Goal: Find specific page/section

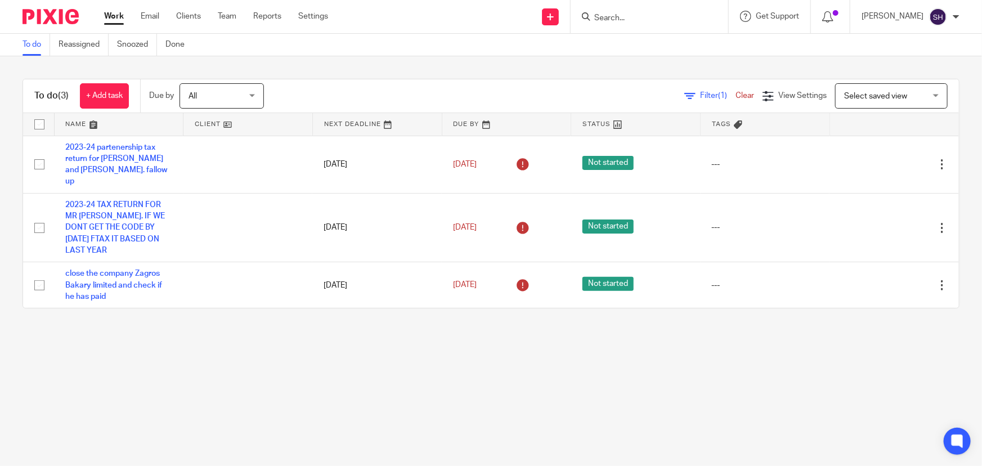
click at [625, 17] on input "Search" at bounding box center [643, 19] width 101 height 10
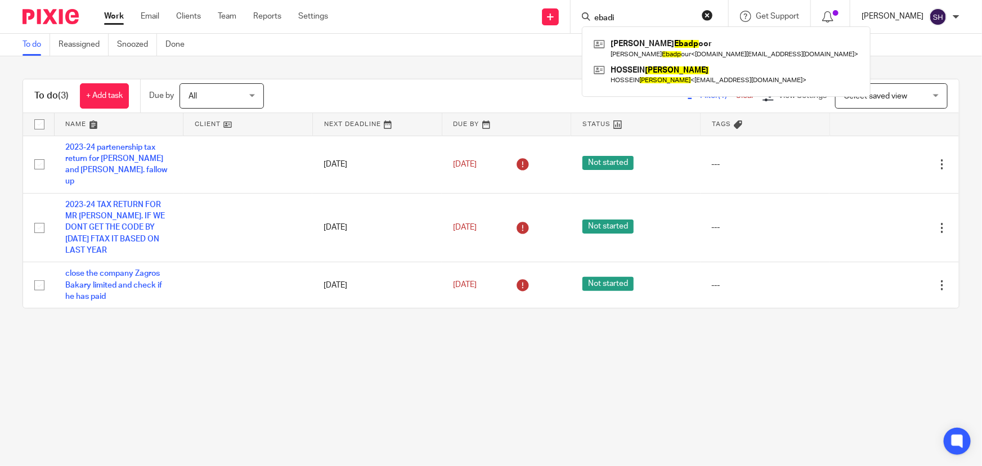
type input "ebadi"
click at [713, 18] on button "reset" at bounding box center [707, 15] width 11 height 11
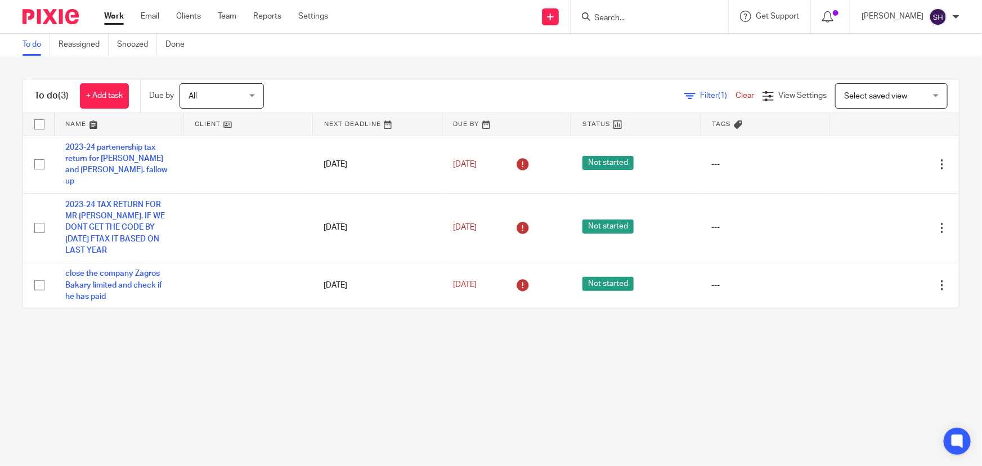
click at [662, 19] on input "Search" at bounding box center [643, 19] width 101 height 10
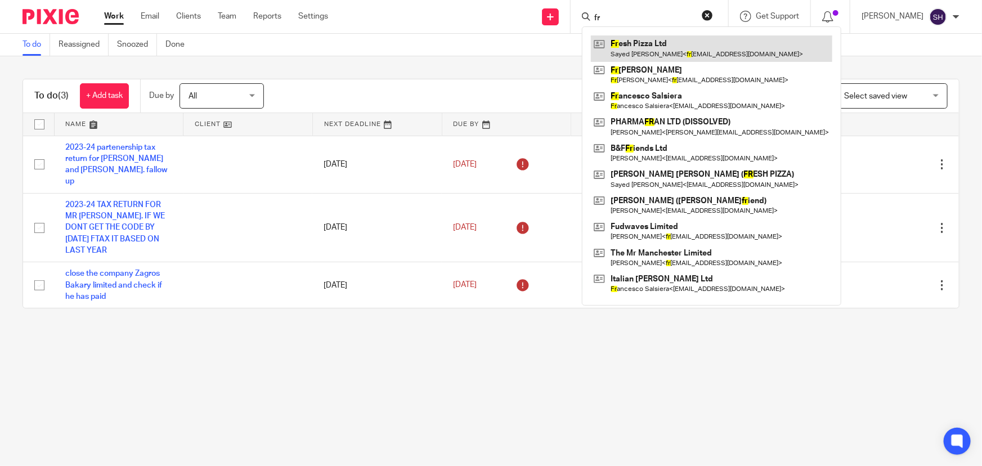
type input "fr"
click at [676, 45] on link at bounding box center [711, 48] width 241 height 26
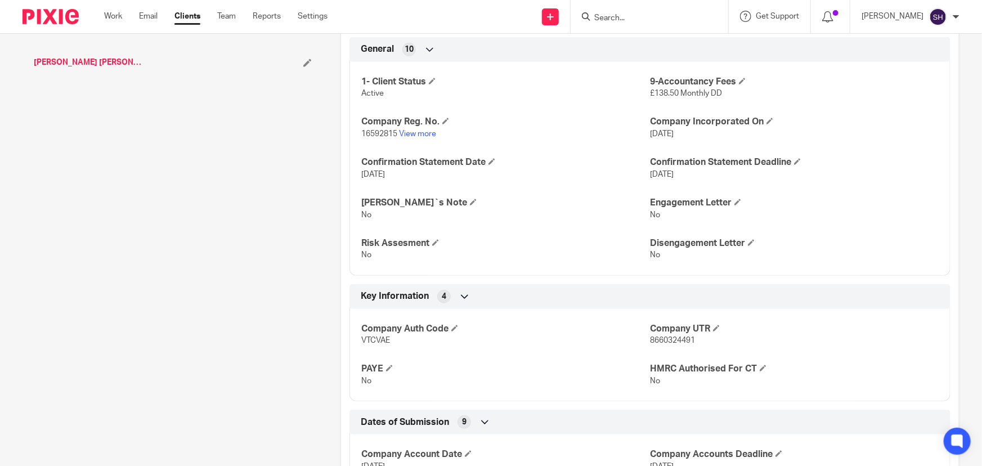
scroll to position [409, 0]
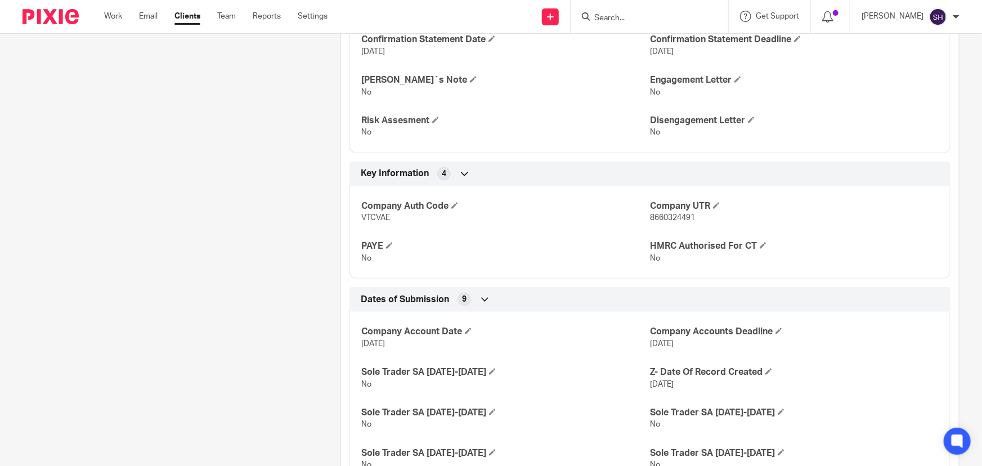
click at [676, 217] on span "8660324491" at bounding box center [672, 218] width 45 height 8
copy span "8660324491"
click at [647, 11] on form at bounding box center [653, 17] width 120 height 14
click at [644, 15] on input "Search" at bounding box center [643, 19] width 101 height 10
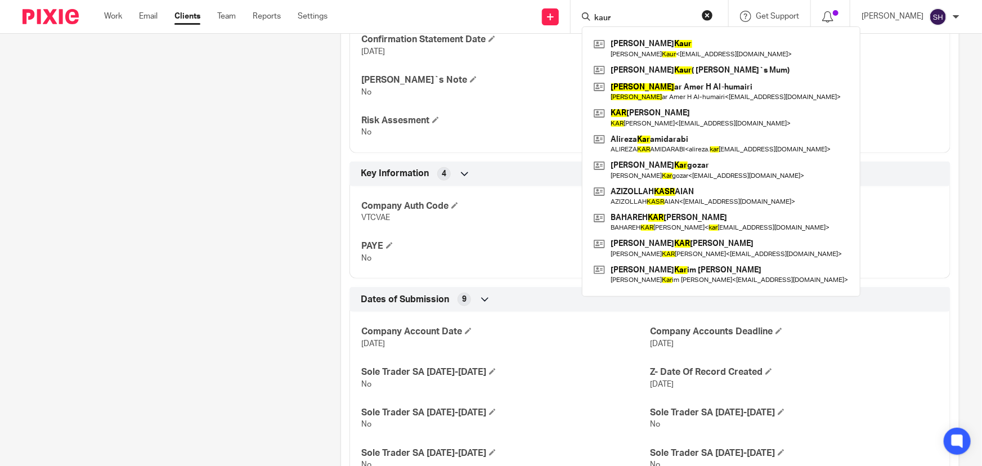
type input "kaur"
drag, startPoint x: 648, startPoint y: 17, endPoint x: 497, endPoint y: 6, distance: 150.7
click at [497, 6] on div "Send new email Create task Add client kaur Sangeeta Kaur Sangeeta Kaur < sangee…" at bounding box center [662, 16] width 637 height 33
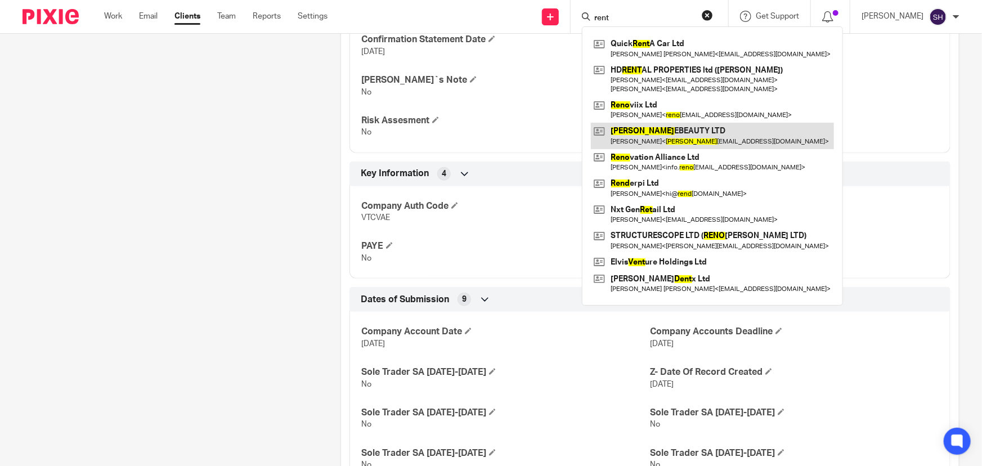
type input "rent"
click at [676, 134] on link at bounding box center [712, 136] width 243 height 26
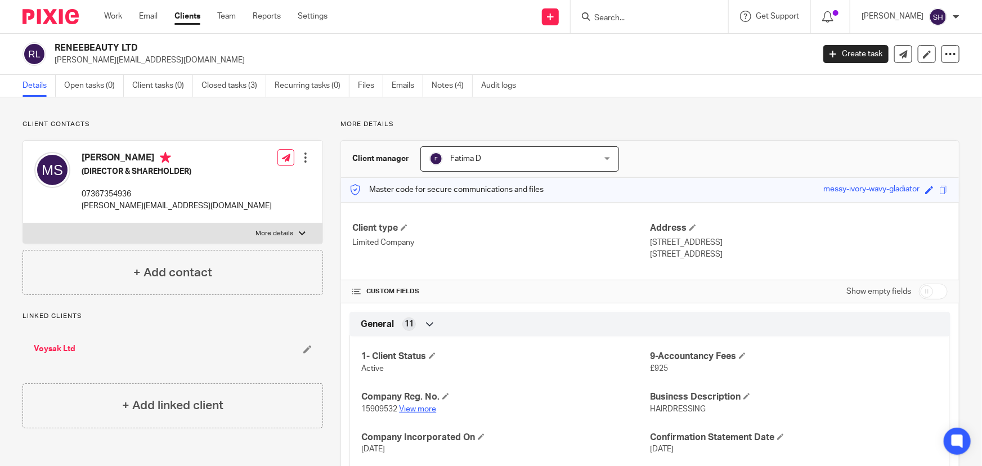
click at [420, 405] on link "View more" at bounding box center [417, 409] width 37 height 8
click at [632, 18] on input "Search" at bounding box center [643, 19] width 101 height 10
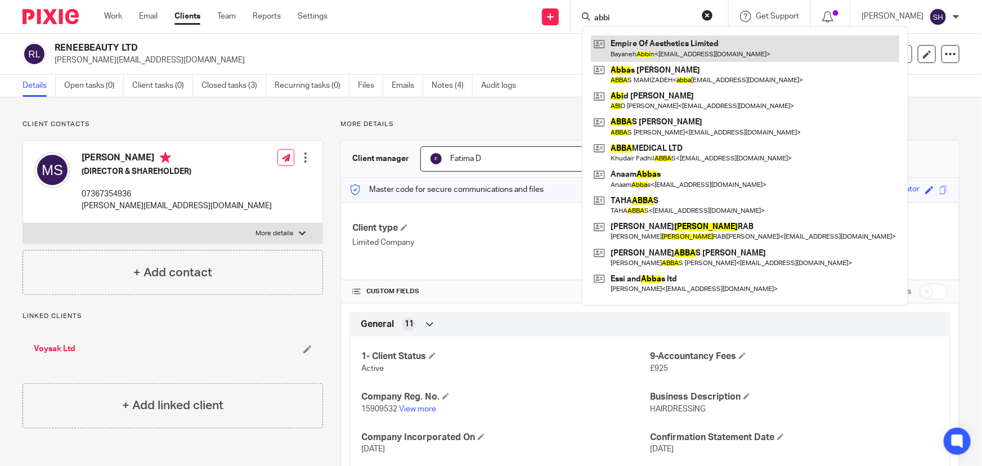
type input "abbi"
click at [652, 59] on link at bounding box center [745, 48] width 308 height 26
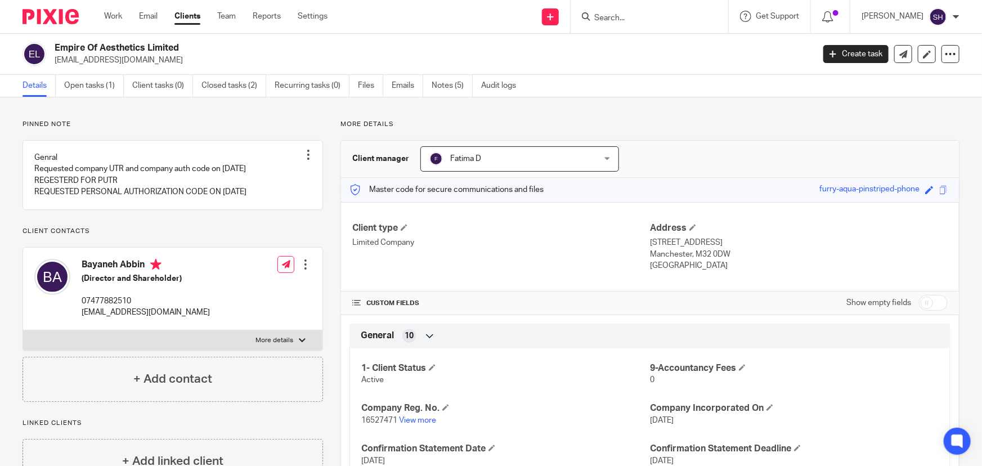
click at [626, 22] on input "Search" at bounding box center [643, 19] width 101 height 10
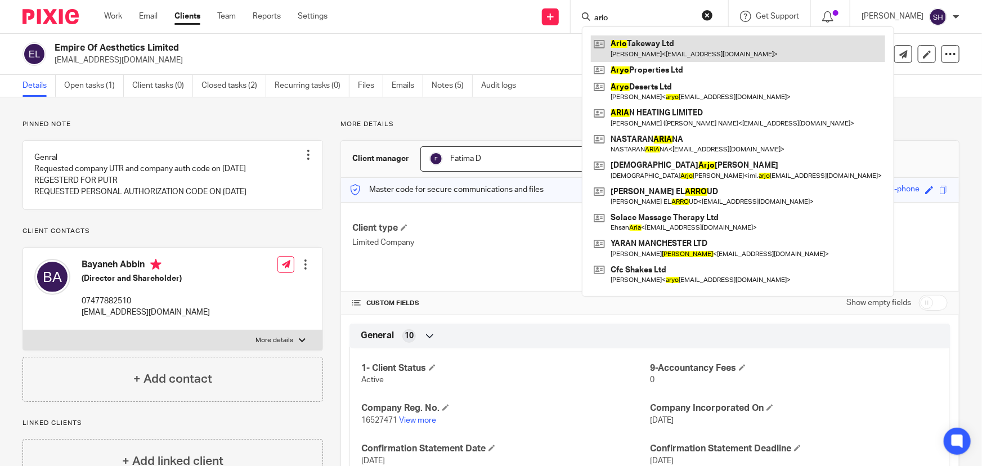
type input "ario"
click at [672, 56] on link at bounding box center [738, 48] width 294 height 26
click at [675, 51] on link at bounding box center [738, 48] width 294 height 26
